Goal: Task Accomplishment & Management: Use online tool/utility

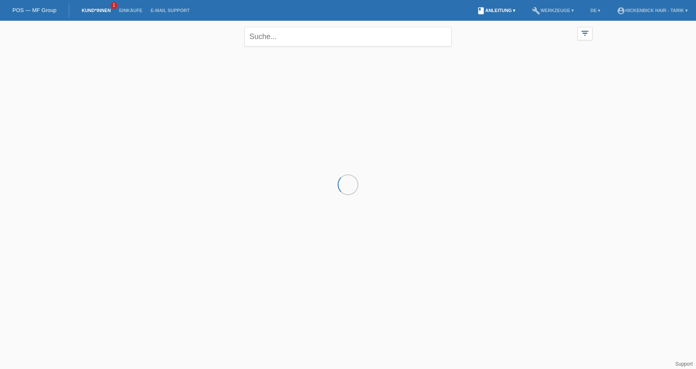
click at [485, 8] on link "book Anleitung ▾" at bounding box center [496, 10] width 47 height 5
click at [486, 20] on link "Anleitung mit KKG" at bounding box center [483, 19] width 44 height 6
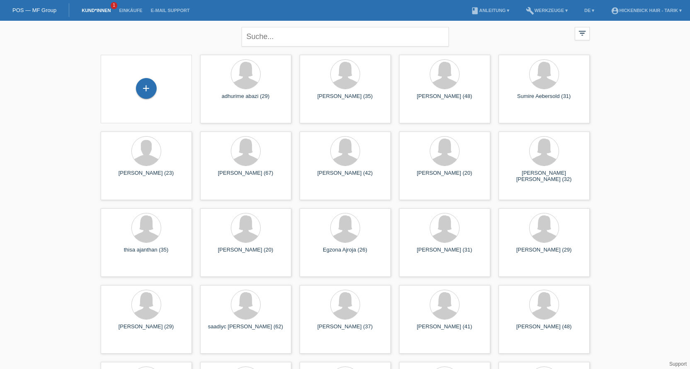
click at [99, 9] on link "Kund*innen" at bounding box center [96, 10] width 37 height 5
click at [102, 11] on link "Kund*innen" at bounding box center [96, 10] width 37 height 5
click at [90, 11] on link "Kund*innen" at bounding box center [96, 10] width 37 height 5
click at [112, 5] on span "1" at bounding box center [114, 5] width 7 height 7
click at [325, 37] on input "text" at bounding box center [345, 36] width 207 height 19
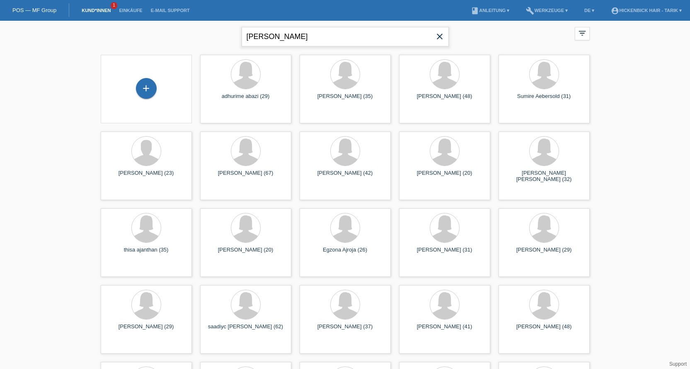
type input "sara rushiti"
click at [229, 72] on icon "error" at bounding box center [230, 71] width 7 height 7
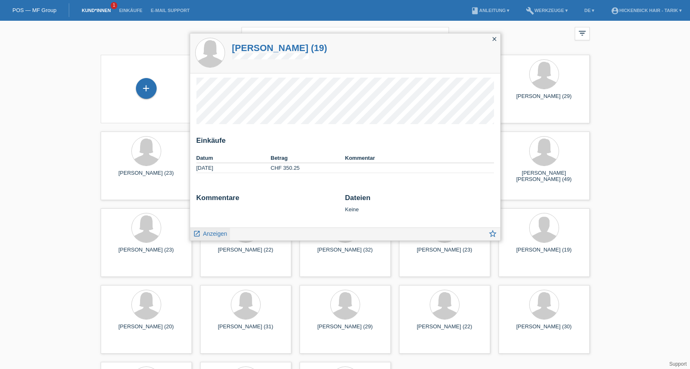
click at [221, 232] on span "Anzeigen" at bounding box center [215, 233] width 24 height 7
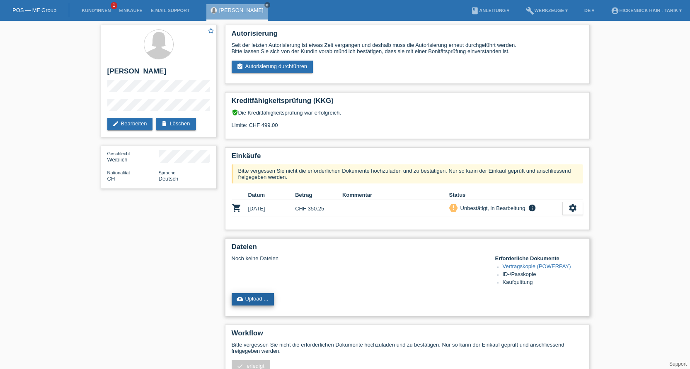
click at [259, 299] on link "cloud_upload Upload ..." at bounding box center [253, 299] width 43 height 12
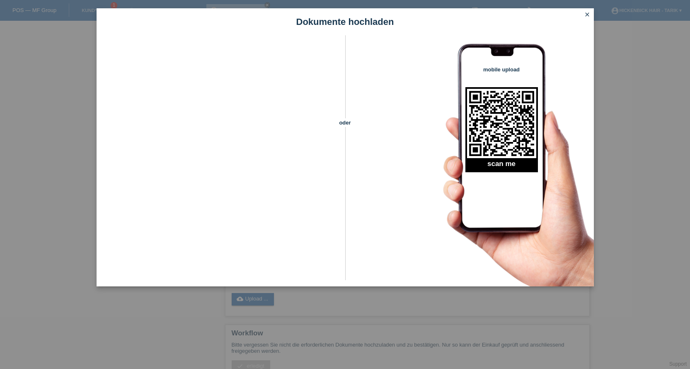
click at [589, 17] on icon "close" at bounding box center [587, 14] width 7 height 7
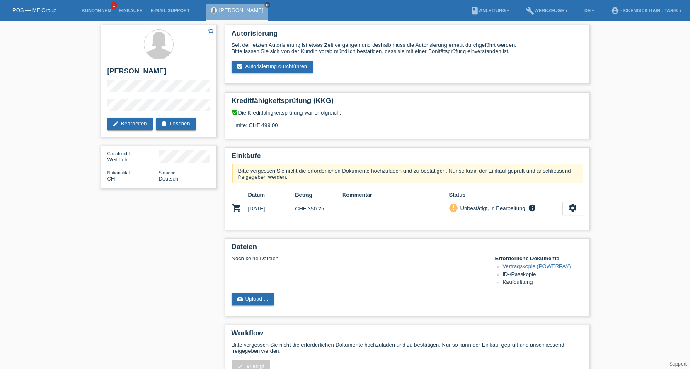
click at [96, 7] on li "Kund*innen 1" at bounding box center [96, 10] width 37 height 21
click at [240, 301] on icon "cloud_upload" at bounding box center [240, 298] width 7 height 7
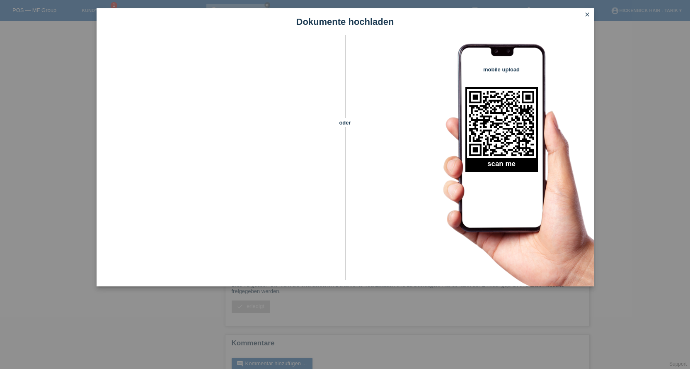
scroll to position [80, 0]
click at [585, 15] on icon "close" at bounding box center [587, 14] width 7 height 7
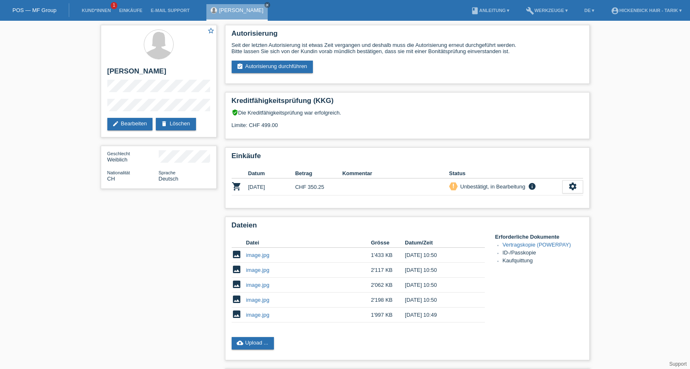
scroll to position [80, 0]
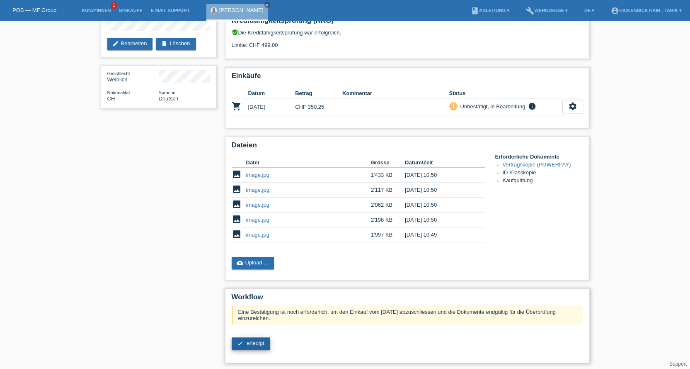
click at [247, 346] on link "check erledigt" at bounding box center [251, 343] width 39 height 12
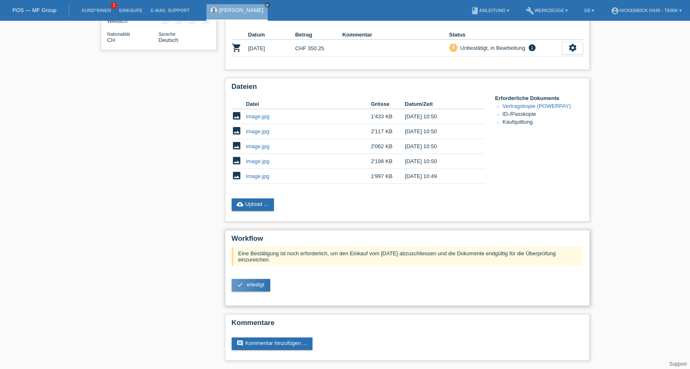
scroll to position [137, 0]
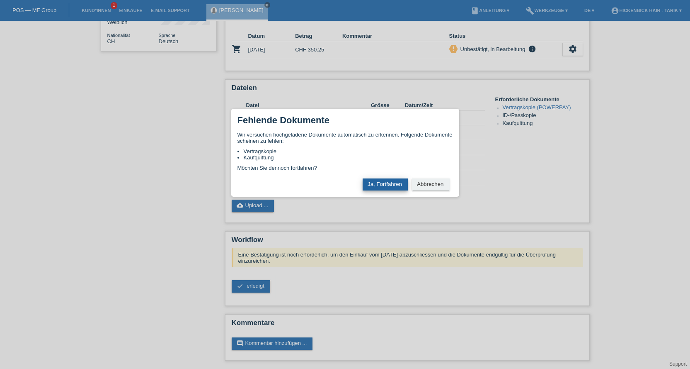
click at [390, 184] on button "Ja, Fortfahren" at bounding box center [385, 184] width 45 height 12
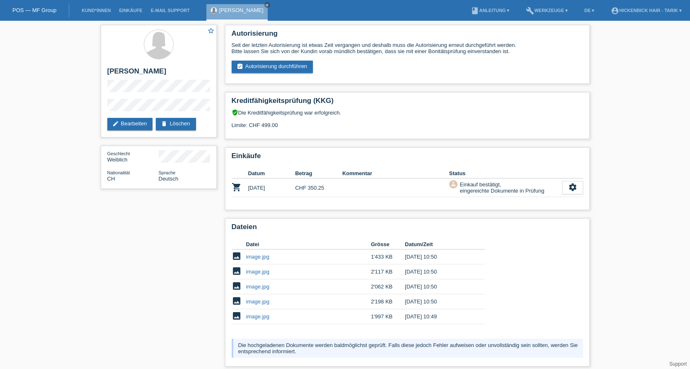
scroll to position [61, 0]
